Goal: Information Seeking & Learning: Learn about a topic

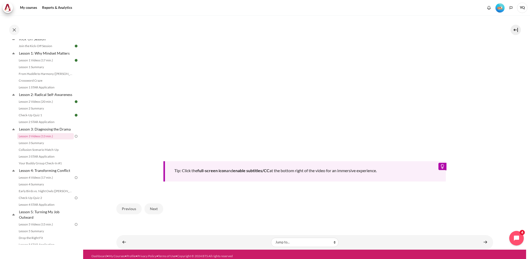
scroll to position [203, 0]
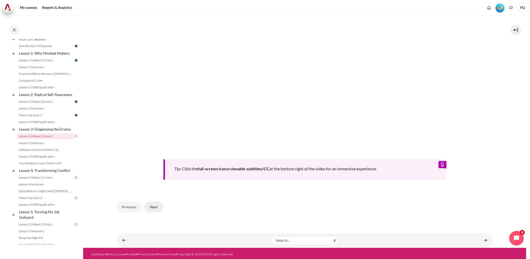
click at [152, 204] on button "Next" at bounding box center [153, 206] width 19 height 11
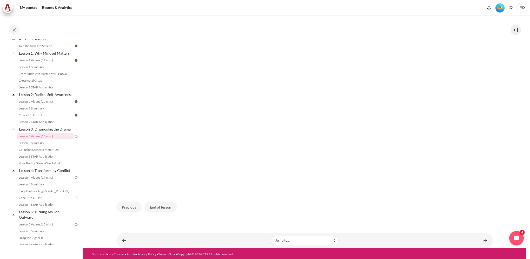
scroll to position [135, 0]
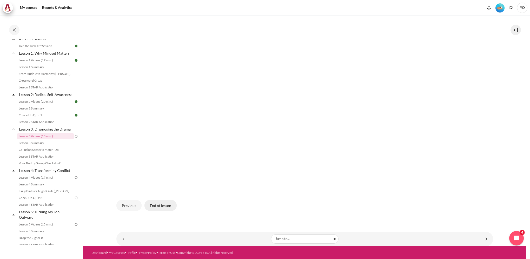
click at [163, 207] on button "End of lesson" at bounding box center [160, 205] width 32 height 11
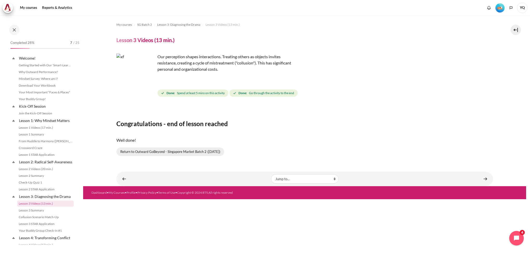
scroll to position [67, 0]
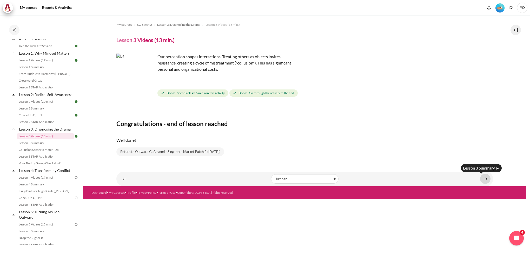
click at [489, 179] on link "Content" at bounding box center [485, 178] width 10 height 10
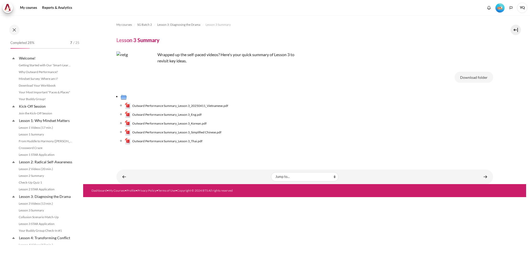
scroll to position [74, 0]
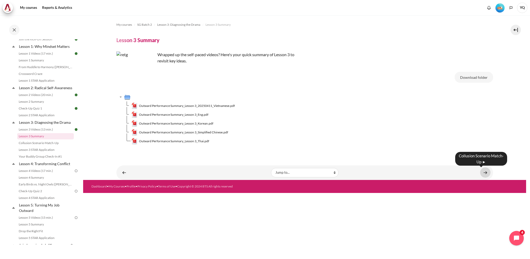
click at [483, 172] on link "Content" at bounding box center [485, 172] width 10 height 10
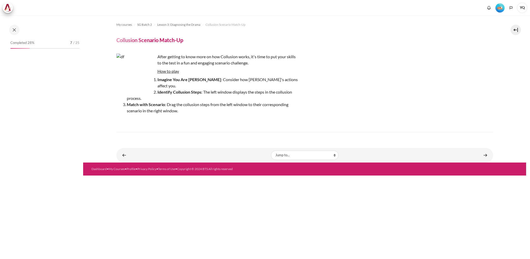
scroll to position [81, 0]
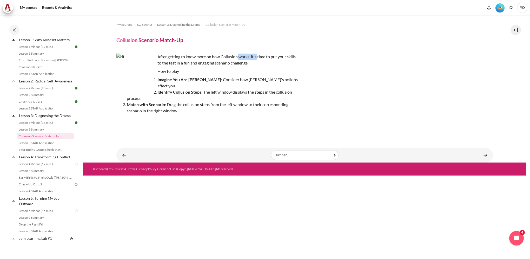
drag, startPoint x: 238, startPoint y: 59, endPoint x: 257, endPoint y: 59, distance: 19.2
click at [257, 59] on p "After getting to know more on how Collusion works, it's time to put your skills…" at bounding box center [207, 59] width 182 height 12
click at [258, 59] on p "After getting to know more on how Collusion works, it's time to put your skills…" at bounding box center [207, 59] width 182 height 12
click at [261, 59] on p "After getting to know more on how Collusion works, it's time to put your skills…" at bounding box center [207, 59] width 182 height 12
click at [166, 102] on li "Match with Scenario : Drag the collusion steps from the left window to their co…" at bounding box center [212, 107] width 171 height 12
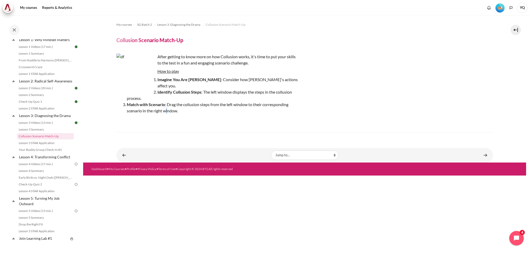
drag, startPoint x: 166, startPoint y: 102, endPoint x: 129, endPoint y: 79, distance: 43.6
click at [129, 79] on img "Content" at bounding box center [135, 72] width 39 height 39
click at [484, 150] on link "Content" at bounding box center [485, 155] width 10 height 10
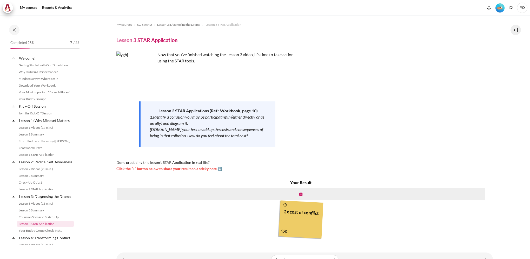
scroll to position [87, 0]
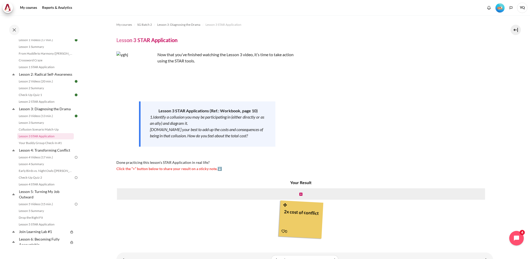
click at [294, 213] on div "2x cost of conflict" at bounding box center [300, 217] width 39 height 23
click at [514, 239] on icon "Open chat widget" at bounding box center [516, 238] width 6 height 6
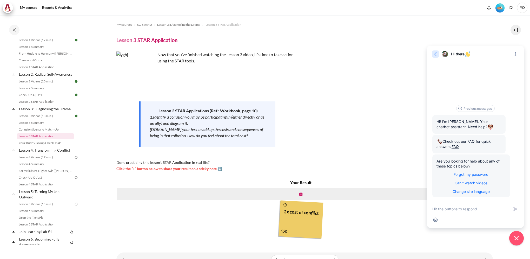
click at [435, 53] on icon "button" at bounding box center [435, 54] width 2 height 4
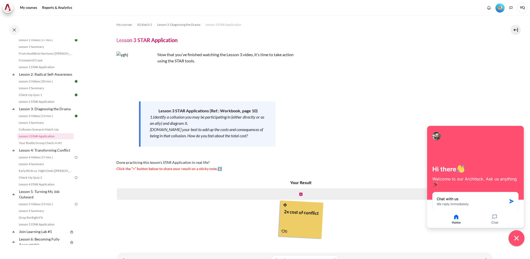
click at [516, 238] on icon "Close chat widget" at bounding box center [516, 237] width 5 height 5
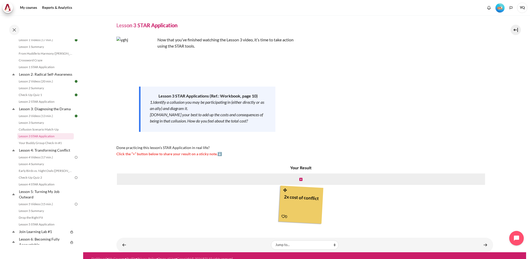
scroll to position [21, 0]
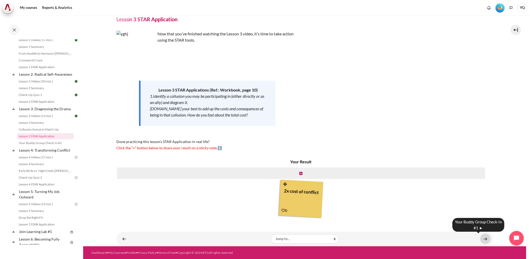
click at [484, 238] on link "Content" at bounding box center [485, 238] width 10 height 10
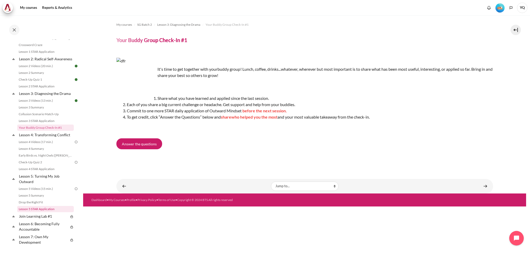
scroll to position [68, 0]
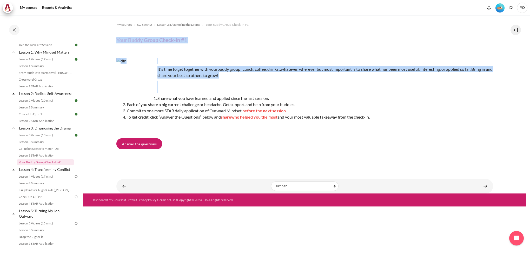
drag, startPoint x: 393, startPoint y: 123, endPoint x: 115, endPoint y: 42, distance: 289.3
click at [115, 42] on section "My courses SG Batch 2 Lesson 3: Diagnosing the Drama Your Buddy Group Check-In …" at bounding box center [304, 104] width 443 height 178
copy div "Your Buddy Group Check-In #1 It's time to get together with your buddy group! L…"
click at [44, 158] on link "Lesson 3 STAR Application" at bounding box center [45, 155] width 57 height 6
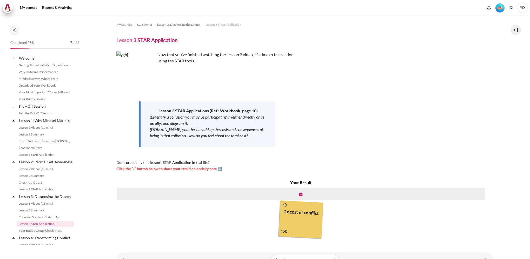
scroll to position [87, 0]
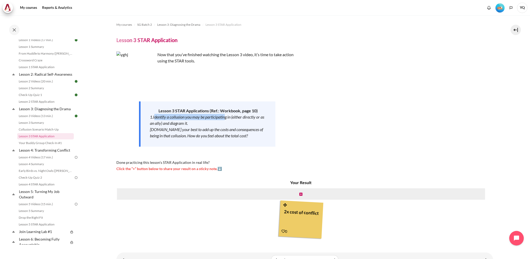
drag, startPoint x: 155, startPoint y: 117, endPoint x: 226, endPoint y: 117, distance: 71.1
click at [226, 117] on em "1.Identify a collusion you may be participating in (either directly or as an al…" at bounding box center [207, 119] width 114 height 11
click at [50, 146] on link "Your Buddy Group Check-In #1" at bounding box center [45, 143] width 57 height 6
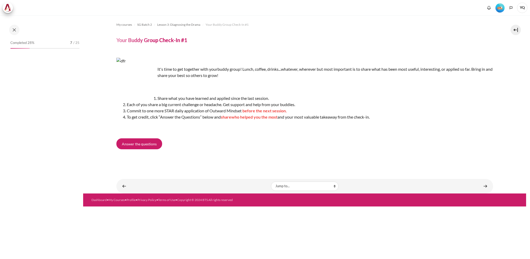
scroll to position [94, 0]
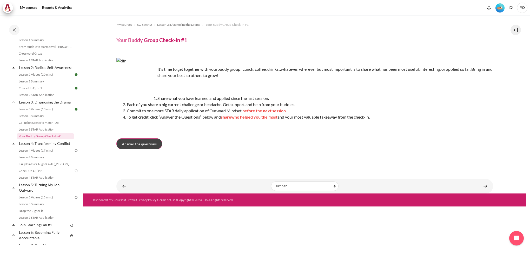
click at [153, 142] on span "Answer the questions" at bounding box center [139, 143] width 35 height 5
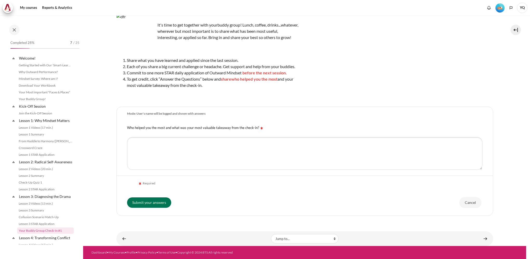
scroll to position [94, 0]
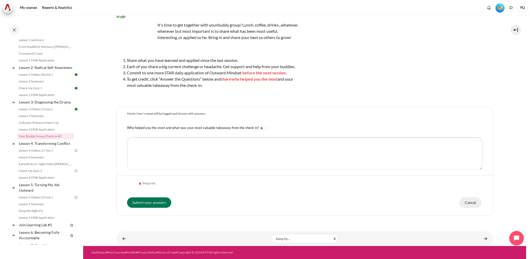
click at [470, 202] on input "Cancel" at bounding box center [470, 202] width 22 height 11
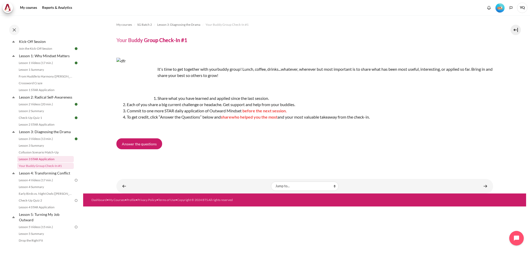
scroll to position [91, 0]
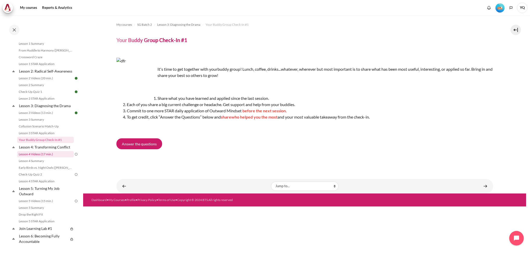
click at [51, 157] on link "Lesson 4 Videos (17 min.)" at bounding box center [45, 154] width 57 height 6
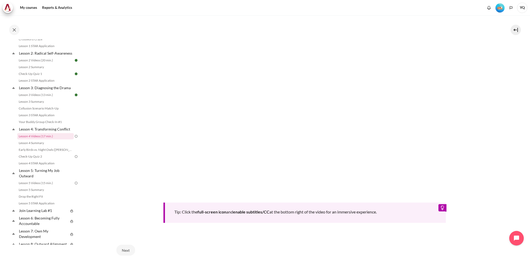
scroll to position [207, 0]
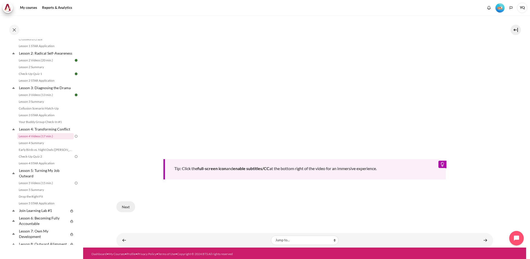
click at [124, 206] on button "Next" at bounding box center [125, 206] width 19 height 11
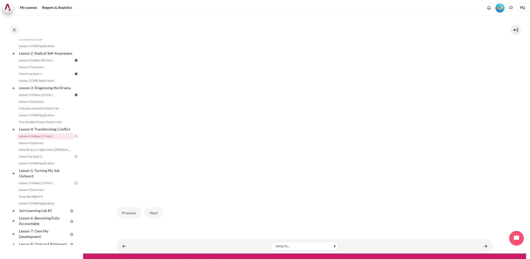
scroll to position [129, 0]
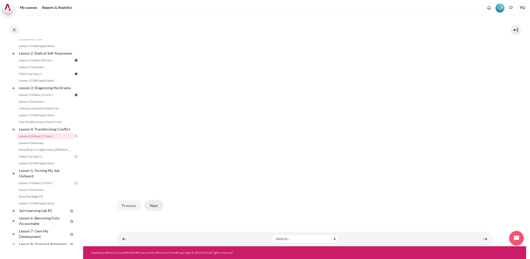
click at [152, 207] on button "Next" at bounding box center [153, 205] width 19 height 11
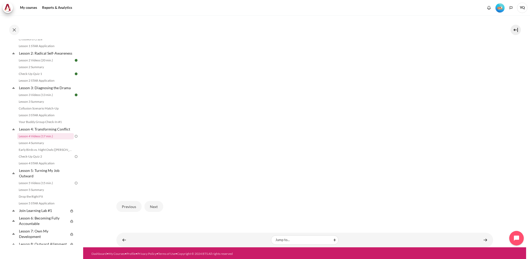
scroll to position [129, 0]
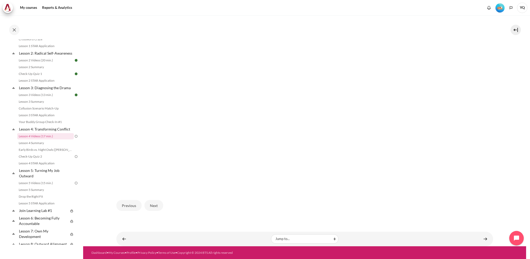
click at [162, 204] on div "Previous Next" at bounding box center [304, 204] width 376 height 21
click at [161, 205] on button "Next" at bounding box center [153, 205] width 19 height 11
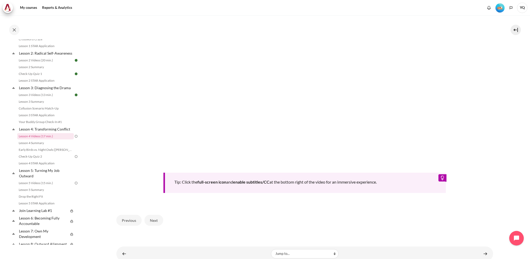
scroll to position [207, 0]
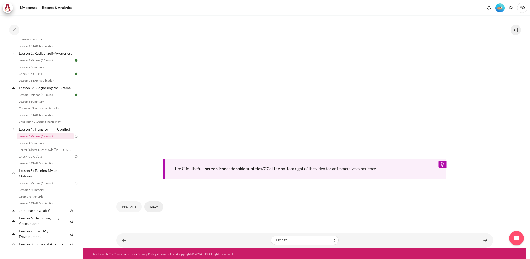
click at [146, 205] on button "Next" at bounding box center [153, 206] width 19 height 11
click at [152, 204] on button "Next" at bounding box center [153, 206] width 19 height 11
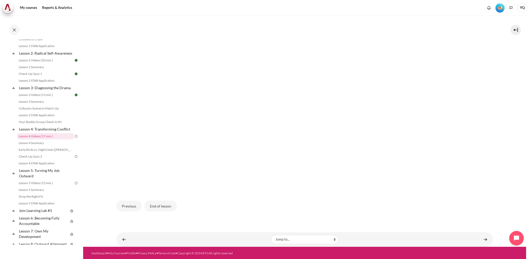
scroll to position [129, 0]
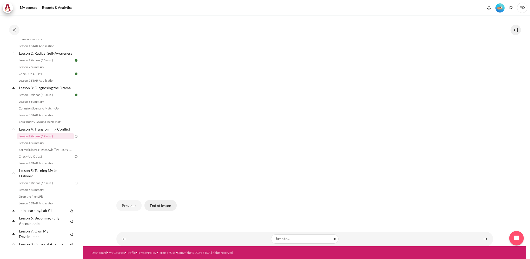
click at [161, 204] on button "End of lesson" at bounding box center [160, 205] width 32 height 11
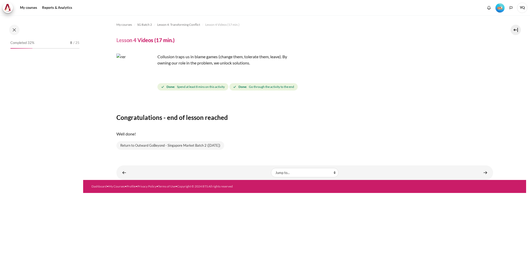
scroll to position [109, 0]
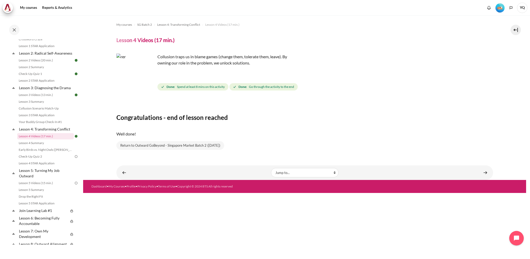
click at [478, 170] on div "Content" at bounding box center [428, 172] width 124 height 6
click at [486, 172] on link "Content" at bounding box center [485, 172] width 10 height 10
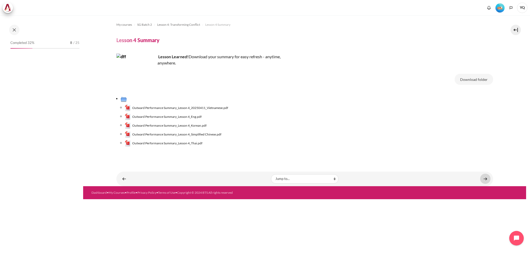
click at [483, 178] on link "Content" at bounding box center [485, 178] width 10 height 10
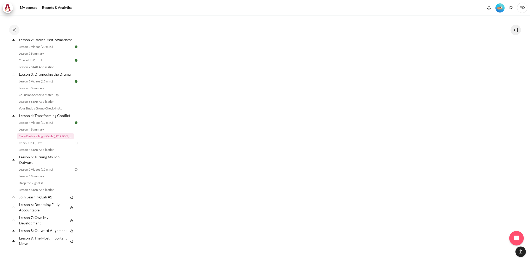
scroll to position [525, 0]
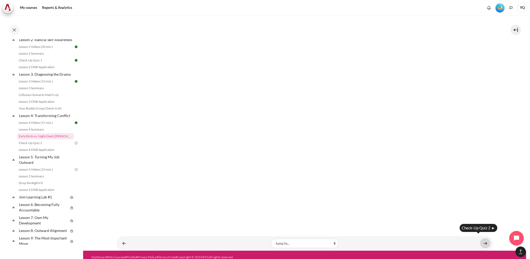
click at [482, 238] on link "Content" at bounding box center [485, 243] width 10 height 10
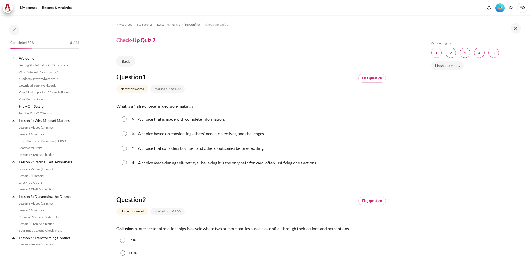
scroll to position [129, 0]
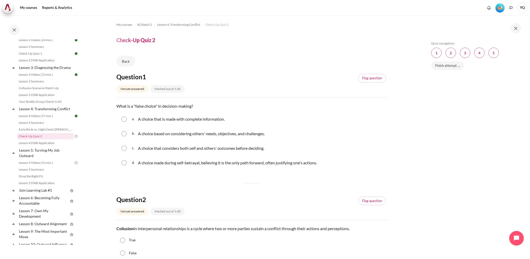
click at [121, 162] on input "Content" at bounding box center [123, 162] width 5 height 5
radio input "true"
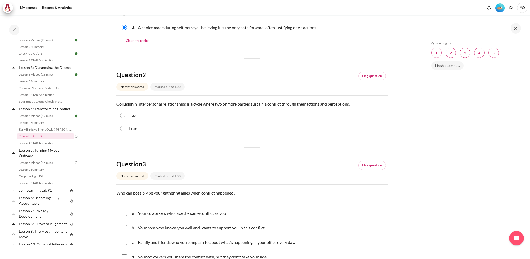
scroll to position [156, 0]
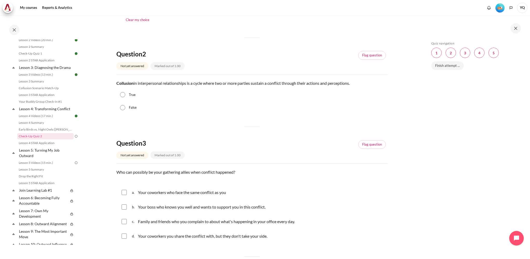
click at [121, 95] on input "True" at bounding box center [122, 94] width 5 height 5
radio input "true"
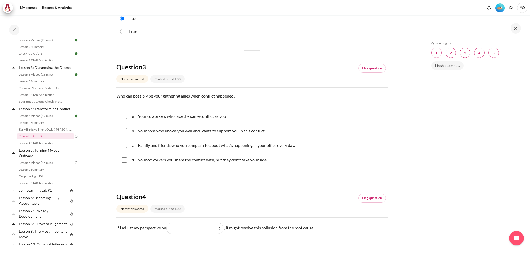
scroll to position [234, 0]
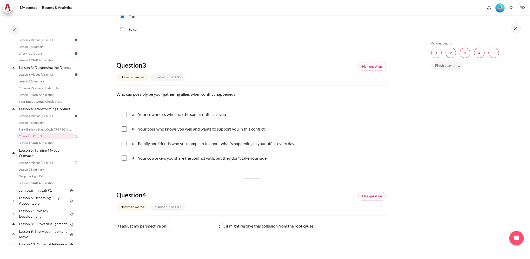
click at [121, 115] on input "Content" at bounding box center [123, 114] width 5 height 5
checkbox input "true"
click at [124, 143] on input "Content" at bounding box center [123, 143] width 5 height 5
checkbox input "true"
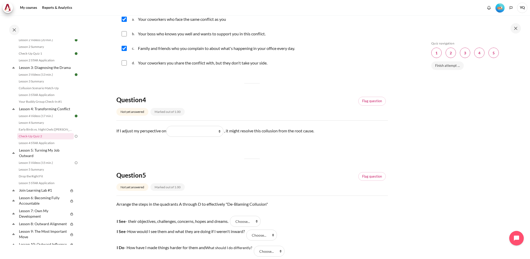
scroll to position [337, 0]
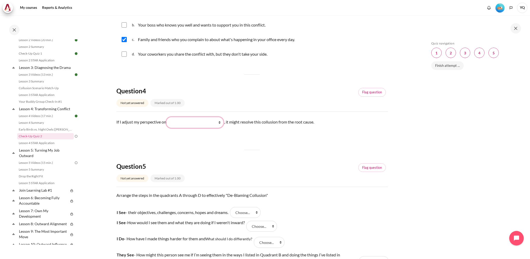
click at [222, 121] on select "What they do What I see and feel about what they do What I do What they see and…" at bounding box center [194, 122] width 57 height 11
click at [221, 123] on select "What they do What I see and feel about what they do What I do What they see and…" at bounding box center [194, 122] width 57 height 11
select select "2"
click at [168, 117] on select "What they do What I see and feel about what they do What I do What they see and…" at bounding box center [194, 122] width 57 height 11
click at [243, 142] on div "Question 1 Not yet answered Marked out of 1.00 Flag question Question text What…" at bounding box center [251, 13] width 271 height 556
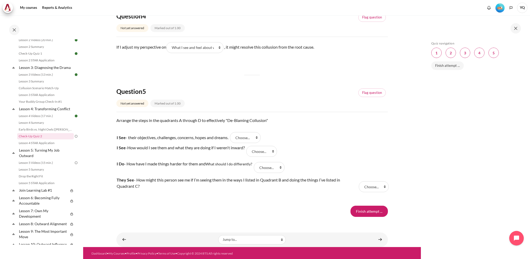
scroll to position [413, 0]
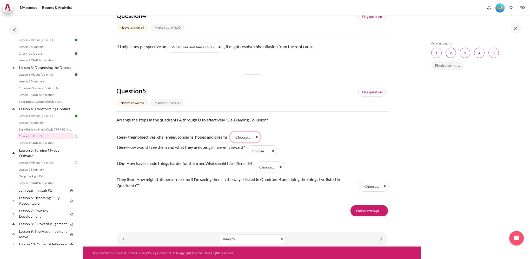
click at [250, 137] on select "Choose... B A D C" at bounding box center [245, 136] width 31 height 11
click at [307, 126] on p "Arrange the steps in the quadrants A through D to effectively "De-Blaming Collu…" at bounding box center [251, 123] width 271 height 12
click at [247, 138] on select "Choose... B A D C" at bounding box center [245, 136] width 31 height 11
click at [316, 132] on tr "I See - their objectives, challenges, concerns, hopes and dreams. Answer 1 Ques…" at bounding box center [251, 136] width 271 height 11
click at [254, 138] on select "Choose... B A D C" at bounding box center [245, 136] width 31 height 11
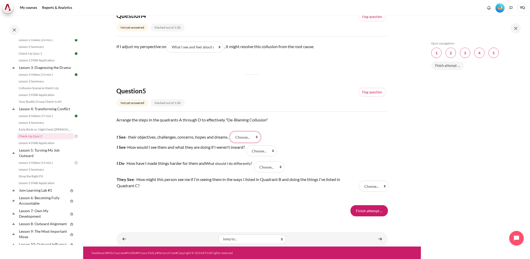
select select "1"
click at [233, 131] on select "Choose... B A D C" at bounding box center [245, 136] width 31 height 11
click at [266, 151] on select "Choose... B A D C" at bounding box center [261, 150] width 31 height 11
click at [321, 145] on tr "I See - How would I see them and what they are doing if I weren't inward? Answe…" at bounding box center [251, 151] width 271 height 16
click at [270, 165] on select "Choose... B A D C" at bounding box center [269, 166] width 31 height 11
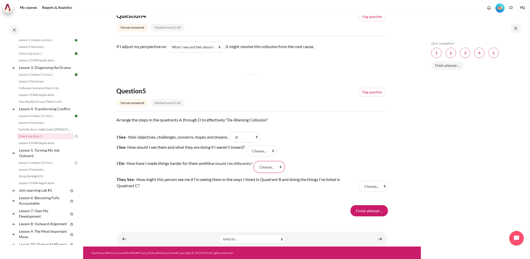
select select "4"
click at [255, 161] on select "Choose... B A D C" at bounding box center [269, 166] width 31 height 11
click at [367, 186] on select "Choose... B A D C" at bounding box center [373, 185] width 30 height 11
select select "2"
click at [358, 180] on select "Choose... B A D C" at bounding box center [373, 185] width 30 height 11
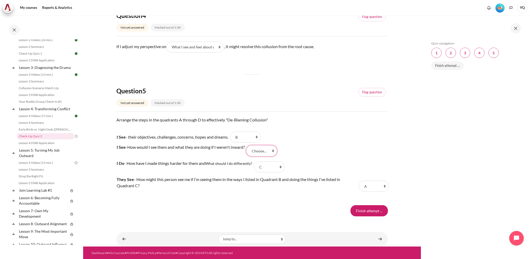
click at [271, 151] on select "Choose... B A D C" at bounding box center [261, 150] width 31 height 11
select select "3"
click at [249, 145] on select "Choose... B A D C" at bounding box center [261, 150] width 31 height 11
click at [364, 209] on input "Finish attempt ..." at bounding box center [368, 210] width 37 height 11
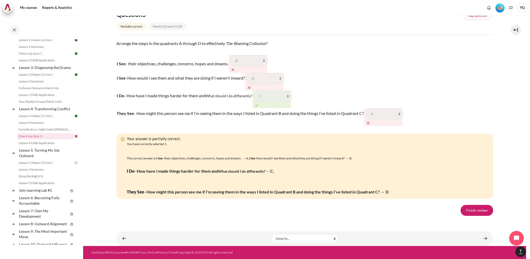
scroll to position [844, 0]
click at [478, 206] on link "Finish review" at bounding box center [476, 210] width 32 height 11
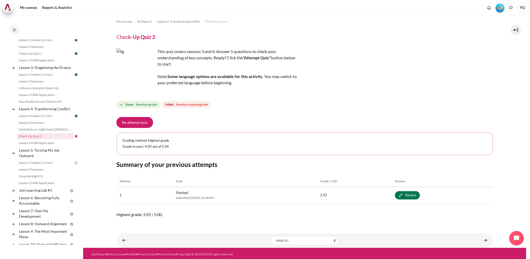
scroll to position [4, 0]
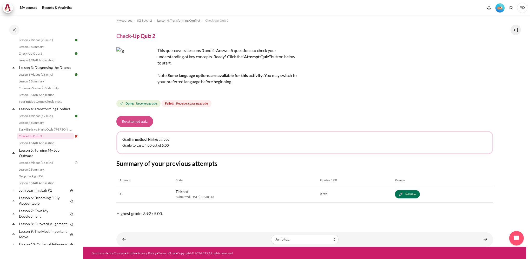
click at [133, 121] on button "Re-attempt quiz" at bounding box center [134, 121] width 37 height 11
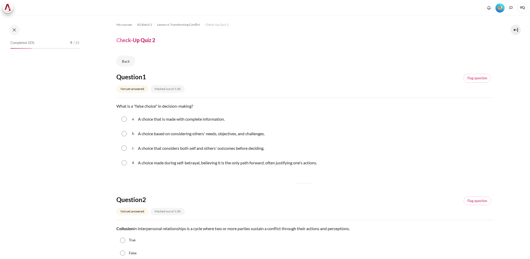
scroll to position [129, 0]
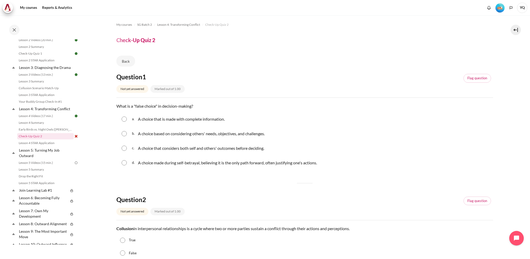
click at [123, 161] on input "Content" at bounding box center [123, 162] width 5 height 5
radio input "true"
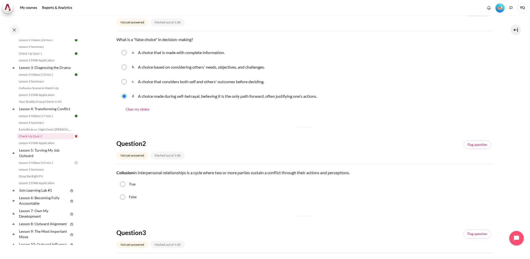
scroll to position [78, 0]
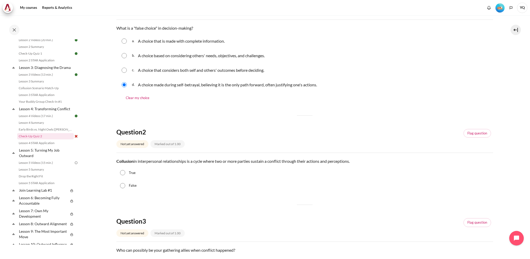
click at [123, 171] on input "True" at bounding box center [122, 172] width 5 height 5
radio input "true"
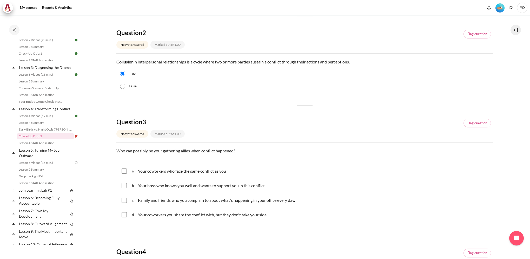
scroll to position [208, 0]
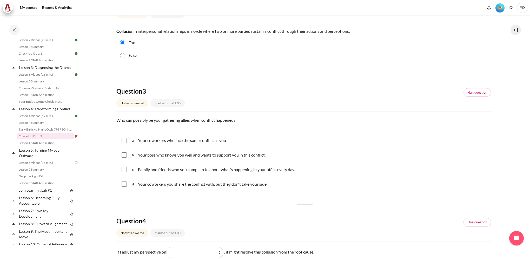
click at [119, 140] on div "a. Your coworkers who face the same conflict as you" at bounding box center [304, 139] width 376 height 13
click at [124, 140] on input "Content" at bounding box center [123, 140] width 5 height 5
checkbox input "true"
click at [124, 155] on input "Content" at bounding box center [123, 154] width 5 height 5
checkbox input "true"
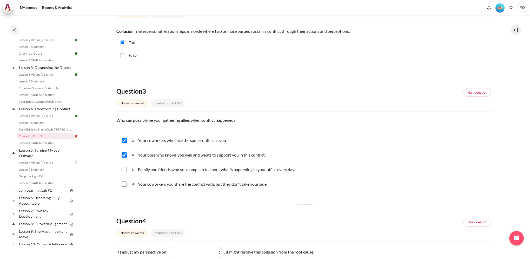
click at [128, 171] on div "c. Family and friends who you complain to about what's happening in your office…" at bounding box center [304, 168] width 376 height 13
click at [129, 171] on div "c. Family and friends who you complain to about what's happening in your office…" at bounding box center [304, 168] width 376 height 13
click at [123, 169] on input "Content" at bounding box center [123, 169] width 5 height 5
checkbox input "true"
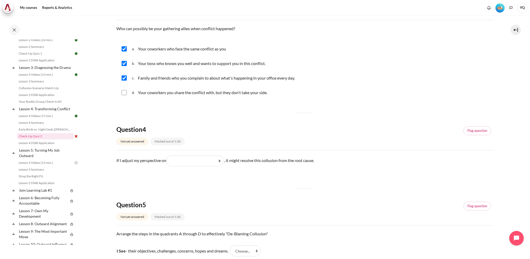
scroll to position [311, 0]
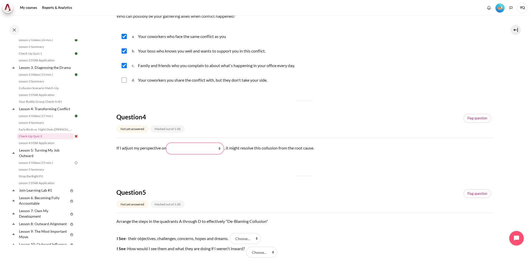
click at [204, 153] on select "What they do What I see and feel about what they do What I do What they see and…" at bounding box center [194, 148] width 57 height 11
click at [207, 146] on select "What they do What I see and feel about what they do What I do What they see and…" at bounding box center [194, 148] width 57 height 11
select select "2"
click at [168, 143] on select "What they do What I see and feel about what they do What I do What they see and…" at bounding box center [194, 148] width 57 height 11
click at [204, 170] on div "Question 1 Not yet answered Marked out of 1.00 Flag question Question text What…" at bounding box center [304, 36] width 376 height 550
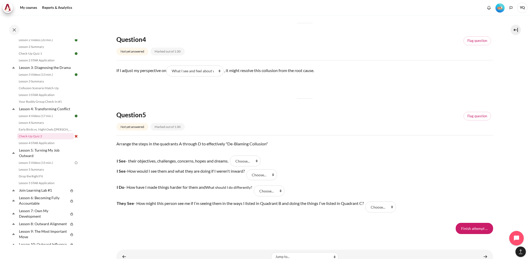
scroll to position [389, 0]
click at [252, 159] on select "Choose... C A D B" at bounding box center [245, 160] width 31 height 11
select select "2"
click at [233, 155] on select "Choose... C A D B" at bounding box center [245, 160] width 31 height 11
click at [254, 177] on select "Choose... C A D B" at bounding box center [261, 173] width 31 height 11
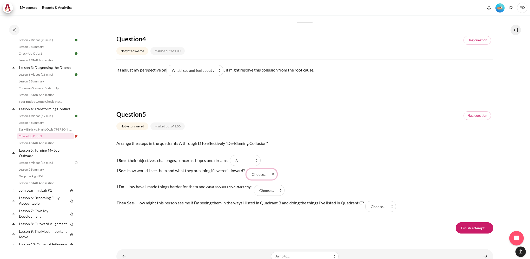
select select "4"
click at [249, 168] on select "Choose... C A D B" at bounding box center [261, 173] width 31 height 11
click at [269, 192] on select "Choose... C A D B" at bounding box center [269, 190] width 31 height 11
select select "1"
click at [255, 185] on select "Choose... C A D B" at bounding box center [269, 190] width 31 height 11
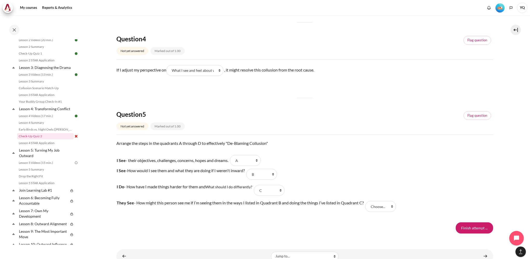
click at [385, 213] on tr "They See - How might this person see me if I’m seeing them in the ways I listed…" at bounding box center [255, 206] width 279 height 16
click at [383, 207] on select "Choose... C A D B" at bounding box center [380, 206] width 31 height 11
select select "3"
click at [367, 201] on select "Choose... C A D B" at bounding box center [380, 206] width 31 height 11
click at [399, 227] on div "Finish attempt ..." at bounding box center [304, 227] width 376 height 11
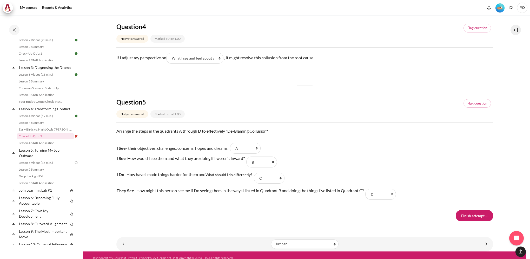
scroll to position [406, 0]
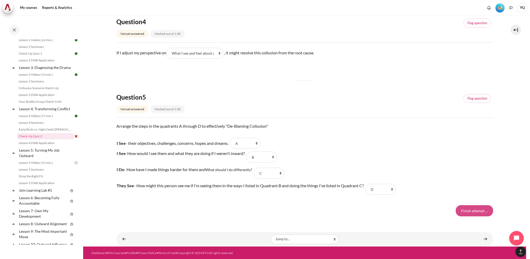
click at [467, 210] on input "Finish attempt ..." at bounding box center [473, 210] width 37 height 11
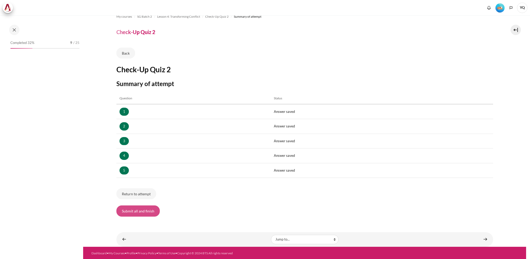
scroll to position [129, 0]
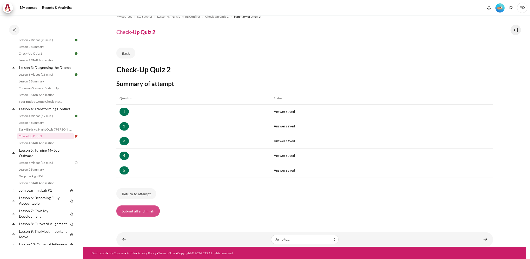
click at [137, 210] on button "Submit all and finish" at bounding box center [137, 210] width 43 height 11
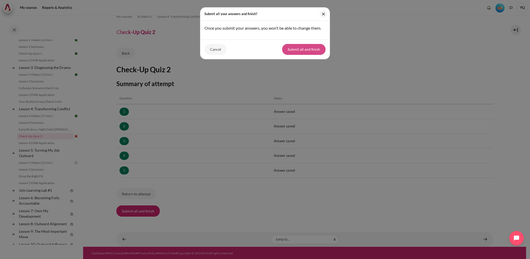
click at [294, 50] on button "Submit all and finish" at bounding box center [303, 49] width 43 height 11
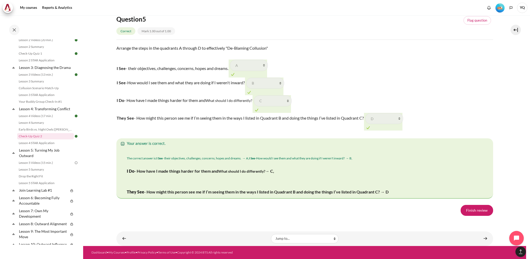
scroll to position [834, 0]
click at [474, 211] on link "Finish review" at bounding box center [476, 210] width 32 height 11
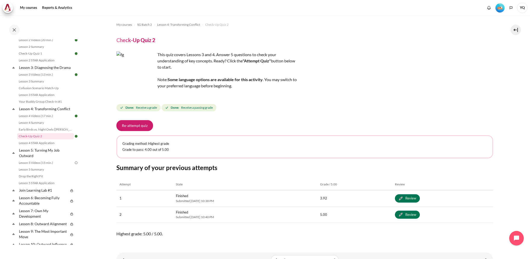
scroll to position [20, 0]
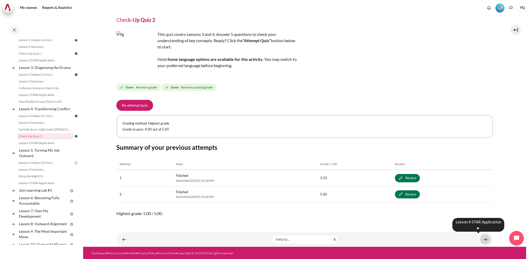
click at [484, 238] on link "Content" at bounding box center [485, 239] width 10 height 10
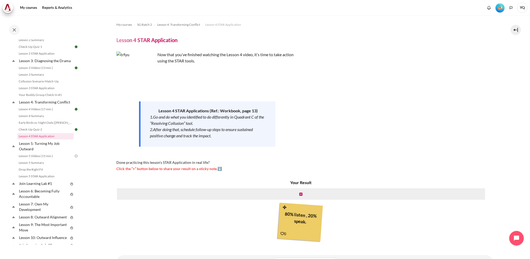
scroll to position [23, 0]
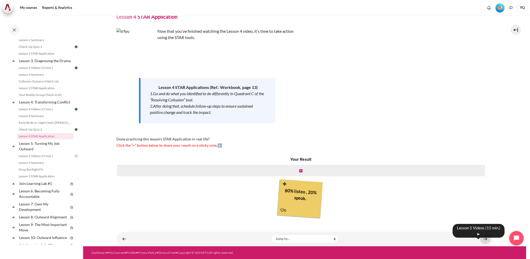
click at [485, 239] on link "Content" at bounding box center [485, 238] width 10 height 10
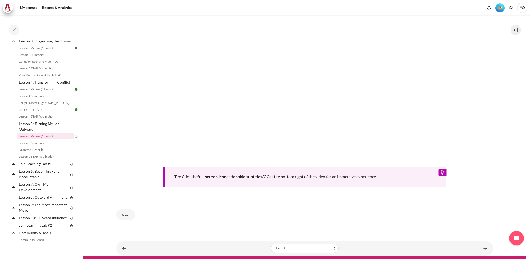
scroll to position [207, 0]
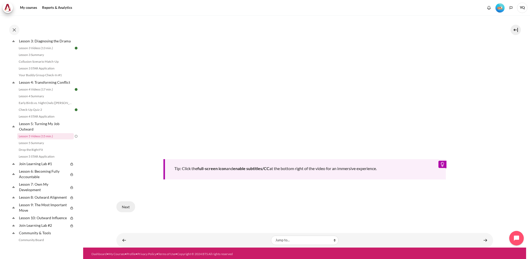
click at [126, 205] on button "Next" at bounding box center [125, 206] width 19 height 11
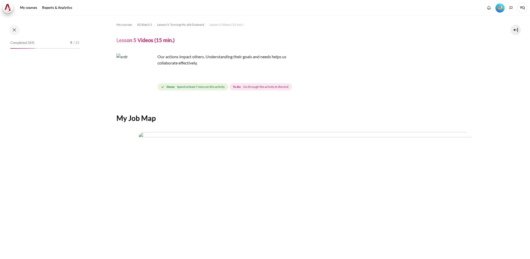
scroll to position [155, 0]
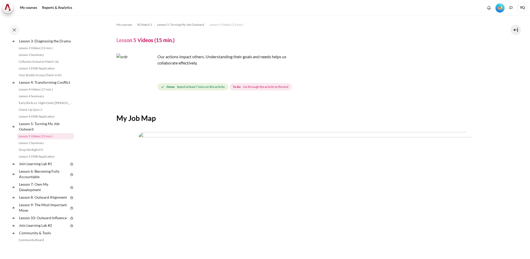
click at [147, 81] on img "Content" at bounding box center [135, 72] width 39 height 39
click at [142, 83] on img "Content" at bounding box center [135, 72] width 39 height 39
click at [125, 71] on img "Content" at bounding box center [135, 72] width 39 height 39
click at [147, 83] on img "Content" at bounding box center [135, 72] width 39 height 39
click at [133, 72] on img "Content" at bounding box center [135, 72] width 39 height 39
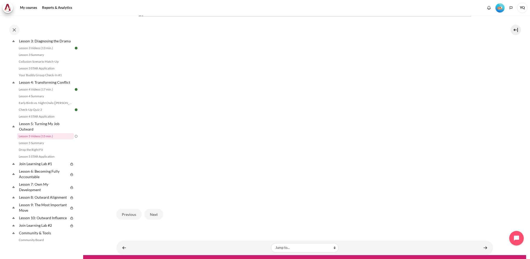
scroll to position [129, 0]
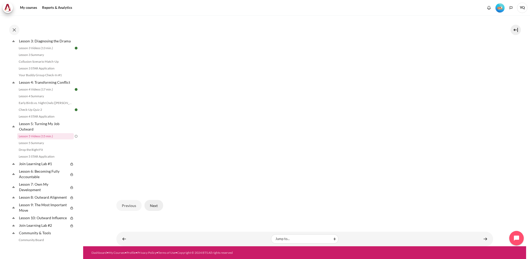
click at [158, 204] on button "Next" at bounding box center [153, 205] width 19 height 11
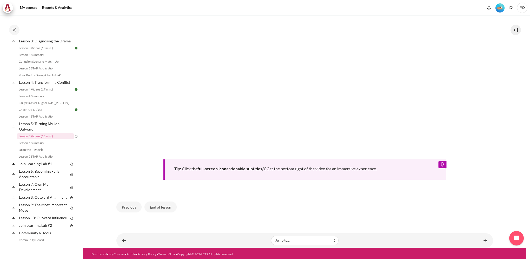
scroll to position [207, 0]
click at [162, 206] on button "End of lesson" at bounding box center [160, 206] width 32 height 11
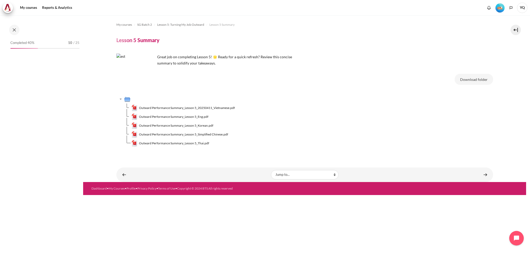
scroll to position [162, 0]
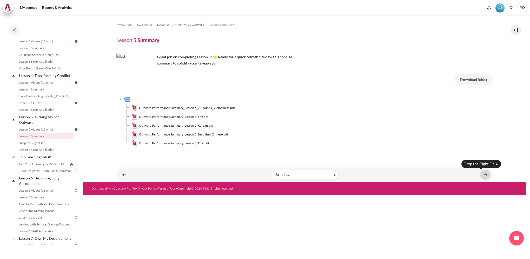
click at [485, 175] on link "Content" at bounding box center [485, 174] width 10 height 10
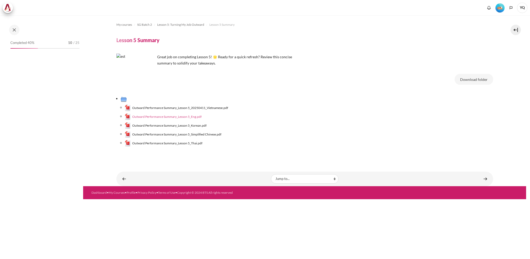
scroll to position [162, 0]
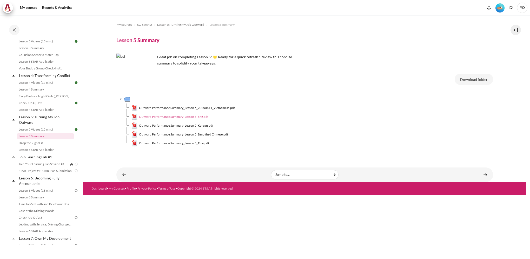
click at [166, 117] on span "Outward Performance Summary_Lesson 5_Eng.pdf" at bounding box center [173, 116] width 69 height 5
click at [182, 116] on span "Outward Performance Summary_Lesson 5_Eng.pdf" at bounding box center [173, 116] width 69 height 5
drag, startPoint x: 358, startPoint y: 57, endPoint x: 395, endPoint y: 41, distance: 40.1
click at [359, 57] on div "Great job on completing Lesson 5! 🌟 Ready for a quick refresh? Review this conc…" at bounding box center [304, 59] width 376 height 12
click at [483, 175] on link "Content" at bounding box center [485, 174] width 10 height 10
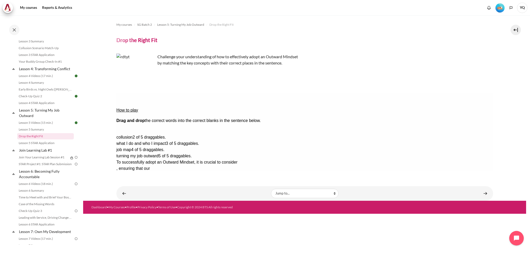
drag, startPoint x: 467, startPoint y: 115, endPoint x: 267, endPoint y: 114, distance: 199.9
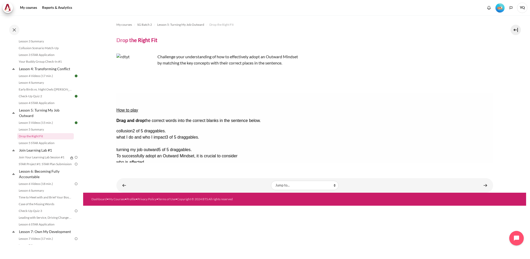
drag, startPoint x: 467, startPoint y: 132, endPoint x: 350, endPoint y: 113, distance: 119.4
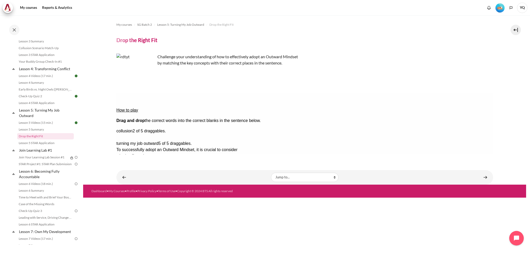
drag, startPoint x: 465, startPoint y: 125, endPoint x: 308, endPoint y: 124, distance: 157.6
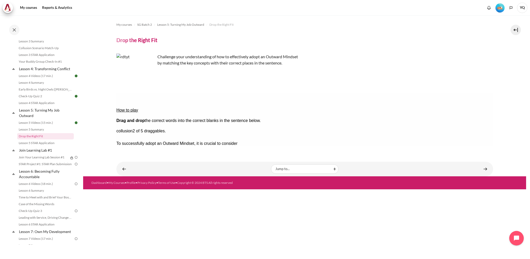
drag, startPoint x: 472, startPoint y: 125, endPoint x: 199, endPoint y: 124, distance: 272.6
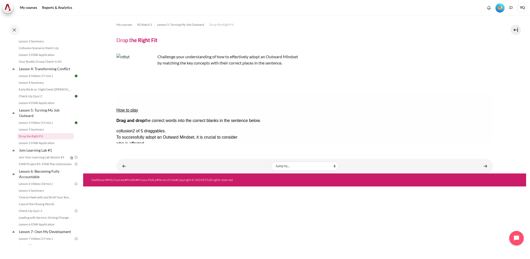
click at [129, 191] on button "Check Check the answers. The responses will be marked as correct, incorrect, or…" at bounding box center [123, 193] width 14 height 5
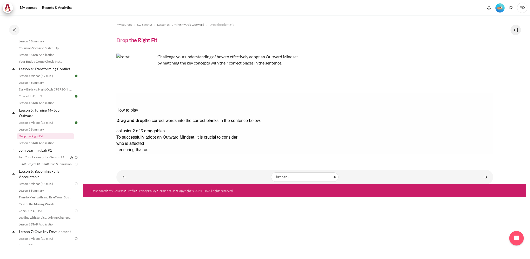
click at [142, 206] on button "Show solution Show the solution. The task will be marked with its correct solut…" at bounding box center [129, 208] width 26 height 5
click at [128, 244] on button "Retry Retry the task. Reset all responses and start the task over again." at bounding box center [122, 246] width 12 height 5
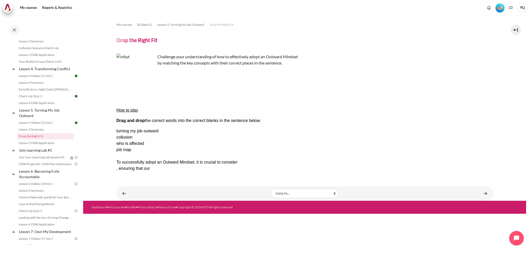
drag, startPoint x: 462, startPoint y: 148, endPoint x: 263, endPoint y: 111, distance: 202.1
drag, startPoint x: 415, startPoint y: 113, endPoint x: 257, endPoint y: 110, distance: 157.9
drag, startPoint x: 455, startPoint y: 115, endPoint x: 254, endPoint y: 111, distance: 200.7
drag, startPoint x: 457, startPoint y: 116, endPoint x: 264, endPoint y: 111, distance: 192.9
drag, startPoint x: 462, startPoint y: 116, endPoint x: 272, endPoint y: 114, distance: 190.5
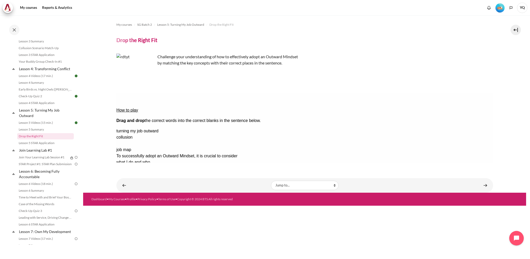
drag, startPoint x: 467, startPoint y: 131, endPoint x: 304, endPoint y: 122, distance: 163.8
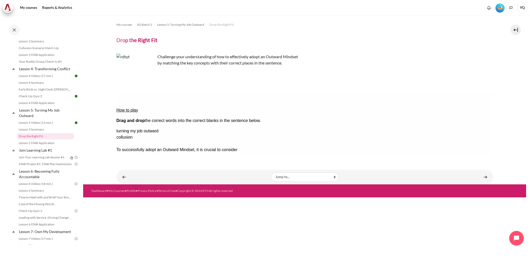
drag, startPoint x: 468, startPoint y: 132, endPoint x: 341, endPoint y: 115, distance: 128.0
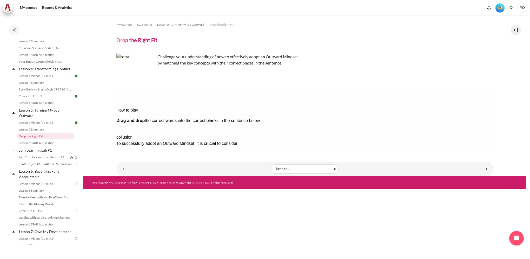
drag, startPoint x: 460, startPoint y: 114, endPoint x: 182, endPoint y: 121, distance: 278.4
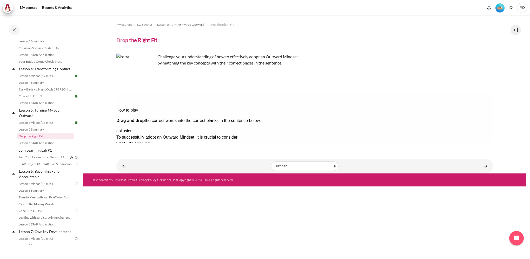
click at [127, 191] on button "Check Check the answers. The responses will be marked as correct, incorrect, or…" at bounding box center [123, 193] width 14 height 5
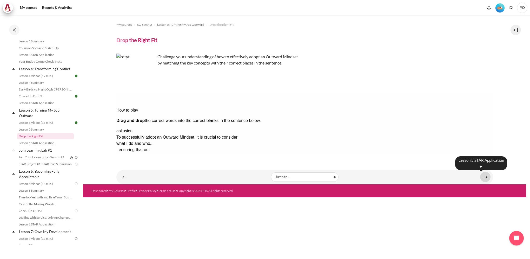
click at [482, 177] on link "Content" at bounding box center [485, 177] width 10 height 10
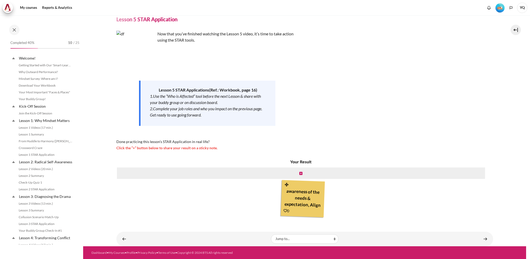
scroll to position [175, 0]
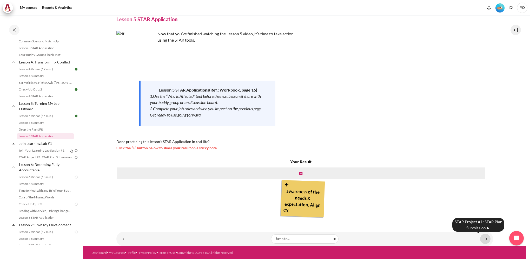
click at [483, 240] on link "Content" at bounding box center [485, 238] width 10 height 10
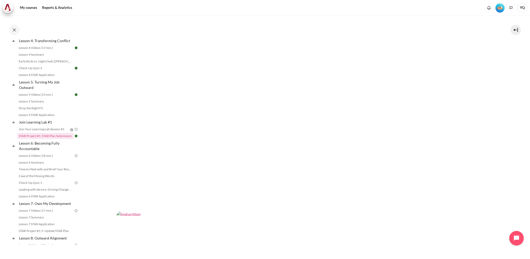
scroll to position [82, 0]
